Goal: Information Seeking & Learning: Learn about a topic

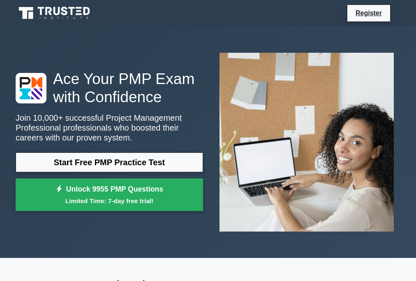
drag, startPoint x: 51, startPoint y: 272, endPoint x: 58, endPoint y: 272, distance: 7.0
click at [100, 279] on h2 "Why Choose Our PMP Prep Course?" at bounding box center [208, 284] width 385 height 15
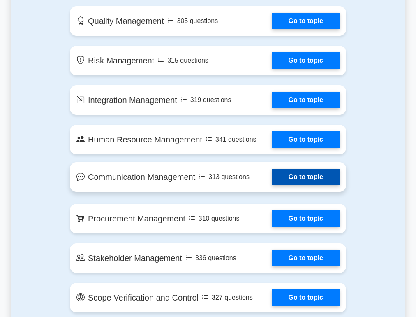
scroll to position [370, 0]
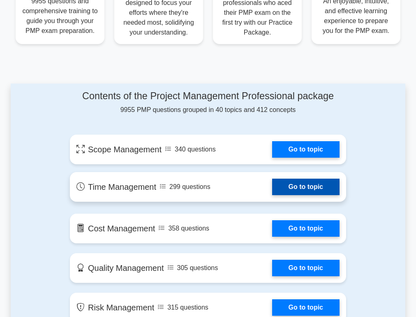
click at [300, 193] on link "Go to topic" at bounding box center [305, 187] width 67 height 16
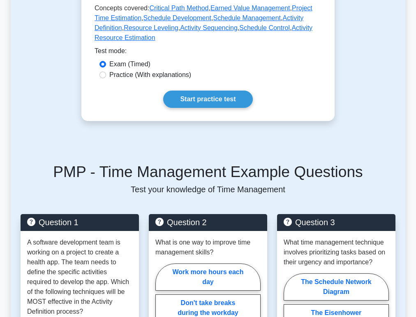
scroll to position [165, 0]
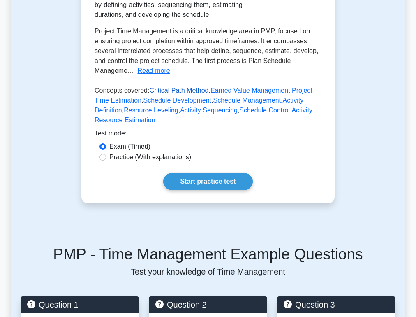
click at [180, 94] on link "Critical Path Method" at bounding box center [178, 90] width 59 height 7
click at [252, 94] on link "Earned Value Management" at bounding box center [251, 90] width 80 height 7
click at [189, 114] on link "Activity Sequencing" at bounding box center [209, 110] width 58 height 7
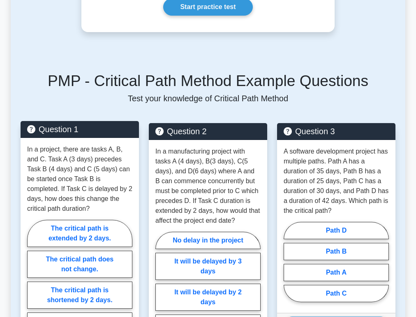
scroll to position [329, 0]
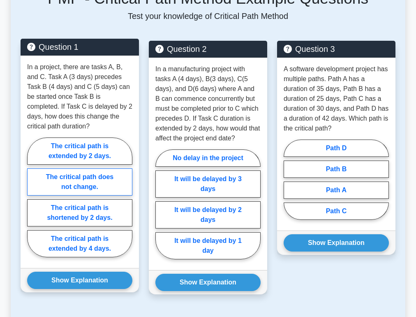
click at [88, 184] on label "The critical path does not change." at bounding box center [79, 181] width 105 height 27
click at [33, 197] on input "The critical path does not change." at bounding box center [29, 199] width 5 height 5
radio input "true"
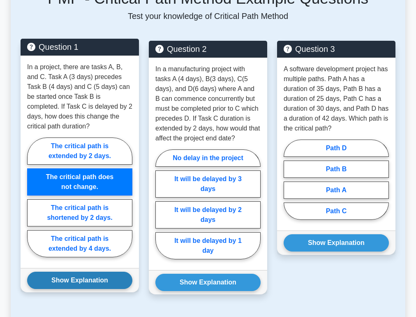
click at [100, 278] on button "Show Explanation" at bounding box center [79, 280] width 105 height 17
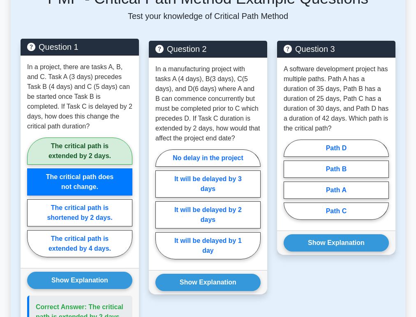
scroll to position [411, 0]
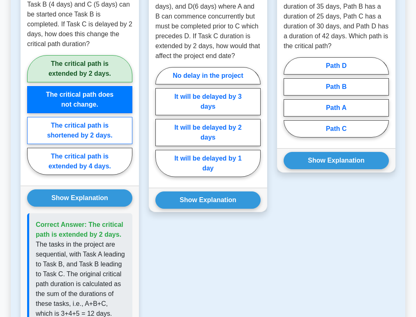
click at [95, 133] on label "The critical path is shortened by 2 days." at bounding box center [79, 130] width 105 height 27
click at [33, 120] on input "The critical path is shortened by 2 days." at bounding box center [29, 117] width 5 height 5
radio input "true"
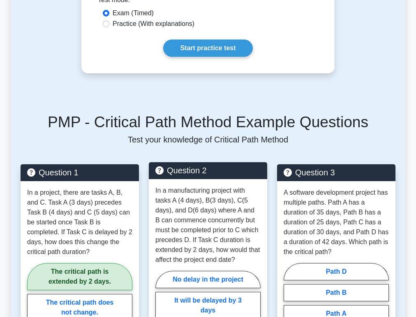
scroll to position [288, 0]
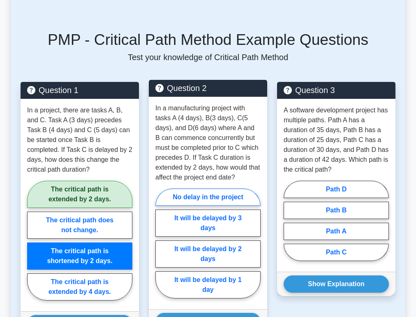
click at [226, 195] on label "No delay in the project" at bounding box center [208, 196] width 105 height 17
click at [161, 243] on input "No delay in the project" at bounding box center [158, 245] width 5 height 5
radio input "true"
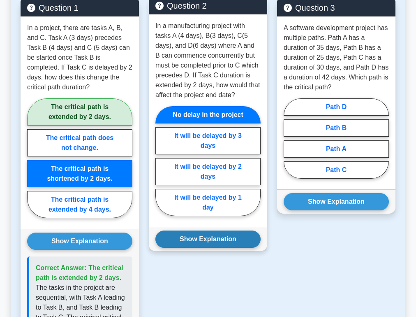
click at [213, 234] on button "Show Explanation" at bounding box center [208, 238] width 105 height 17
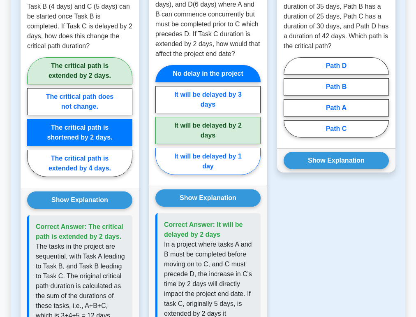
scroll to position [329, 0]
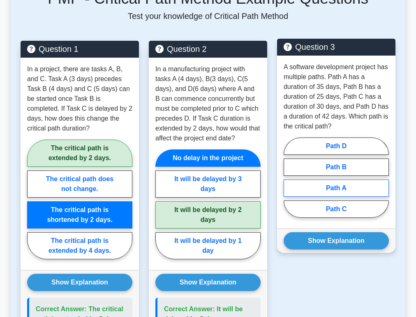
click at [340, 186] on label "Path A" at bounding box center [336, 187] width 105 height 17
click at [289, 183] on input "Path A" at bounding box center [286, 179] width 5 height 5
radio input "true"
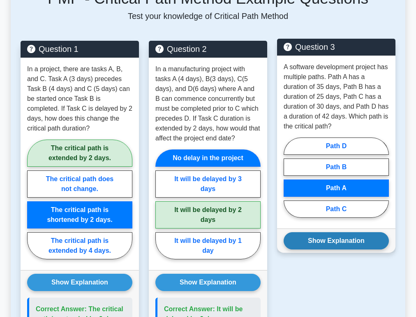
click at [337, 241] on button "Show Explanation" at bounding box center [336, 240] width 105 height 17
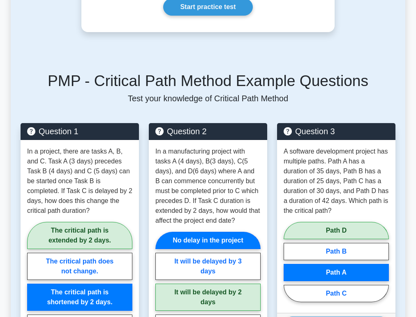
scroll to position [41, 0]
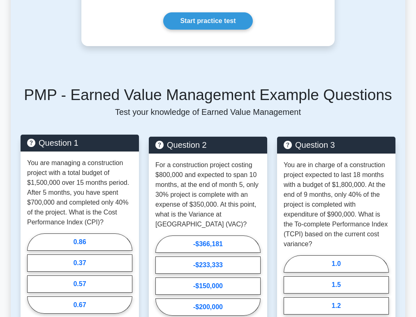
scroll to position [288, 0]
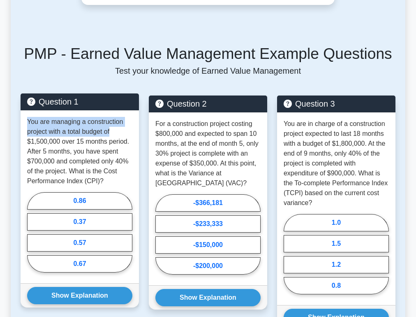
drag, startPoint x: 27, startPoint y: 121, endPoint x: 124, endPoint y: 135, distance: 98.0
click at [124, 135] on p "You are managing a construction project with a total budget of $1,500,000 over …" at bounding box center [79, 151] width 105 height 69
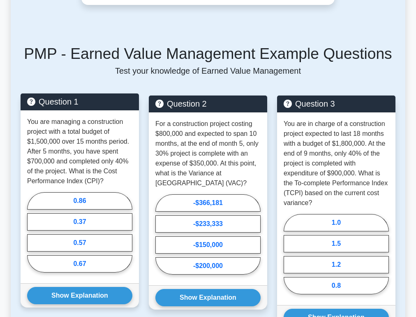
click at [111, 153] on p "You are managing a construction project with a total budget of $1,500,000 over …" at bounding box center [79, 151] width 105 height 69
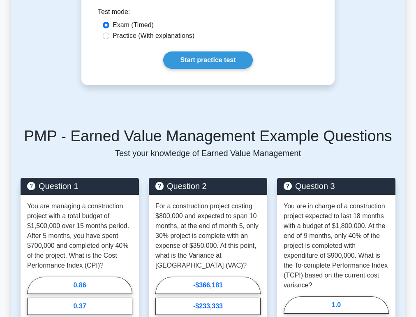
scroll to position [41, 0]
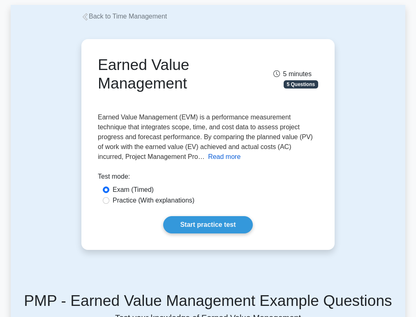
click at [208, 158] on button "Read more" at bounding box center [224, 157] width 33 height 10
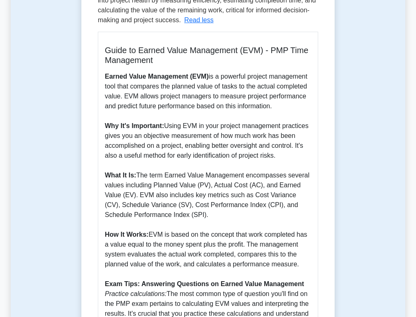
scroll to position [411, 0]
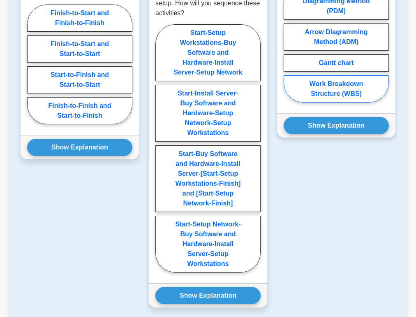
scroll to position [411, 0]
